Goal: Check status: Check status

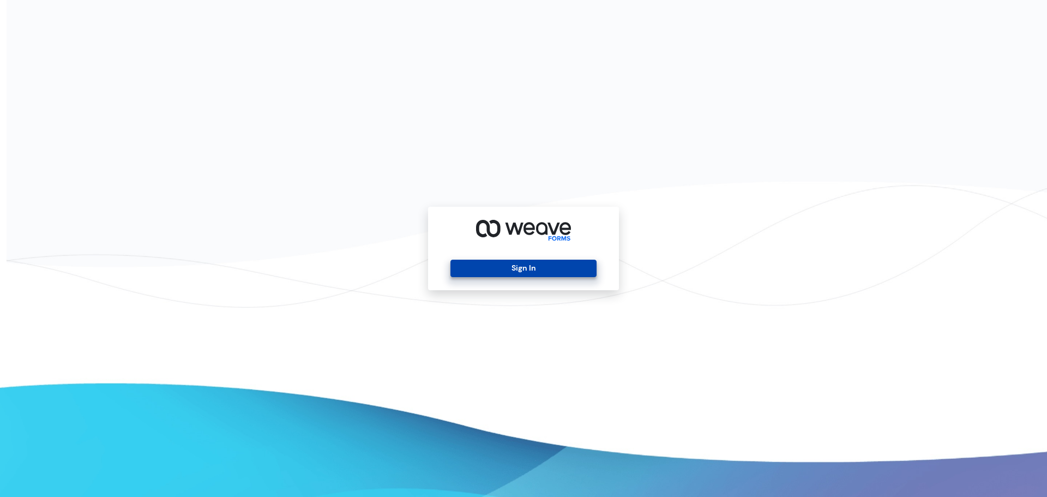
click at [577, 261] on button "Sign In" at bounding box center [523, 268] width 146 height 17
click at [525, 272] on button "Sign In" at bounding box center [523, 268] width 146 height 17
